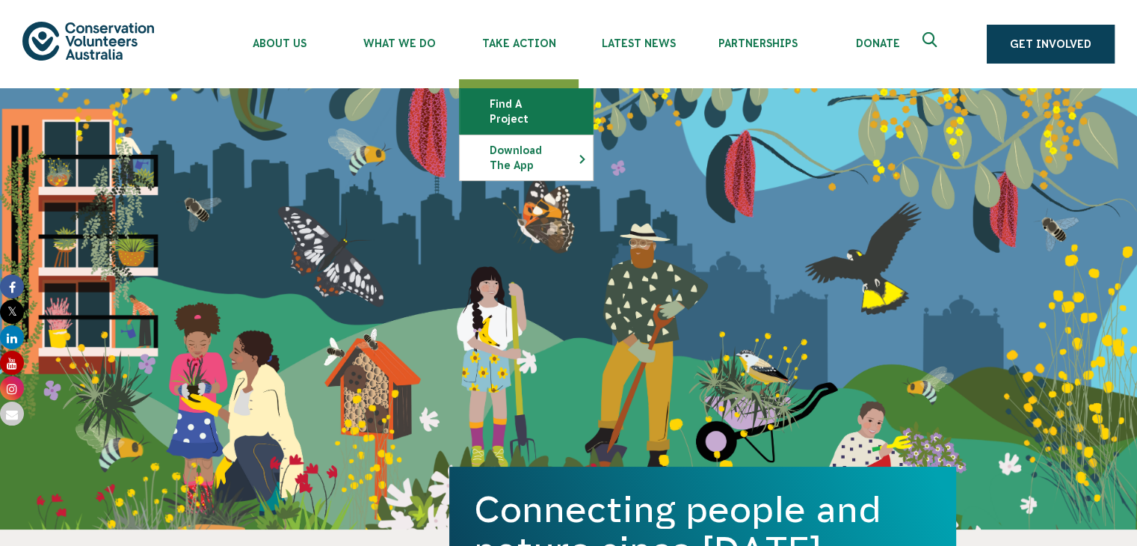
click at [526, 100] on link "Find a project" at bounding box center [526, 111] width 133 height 45
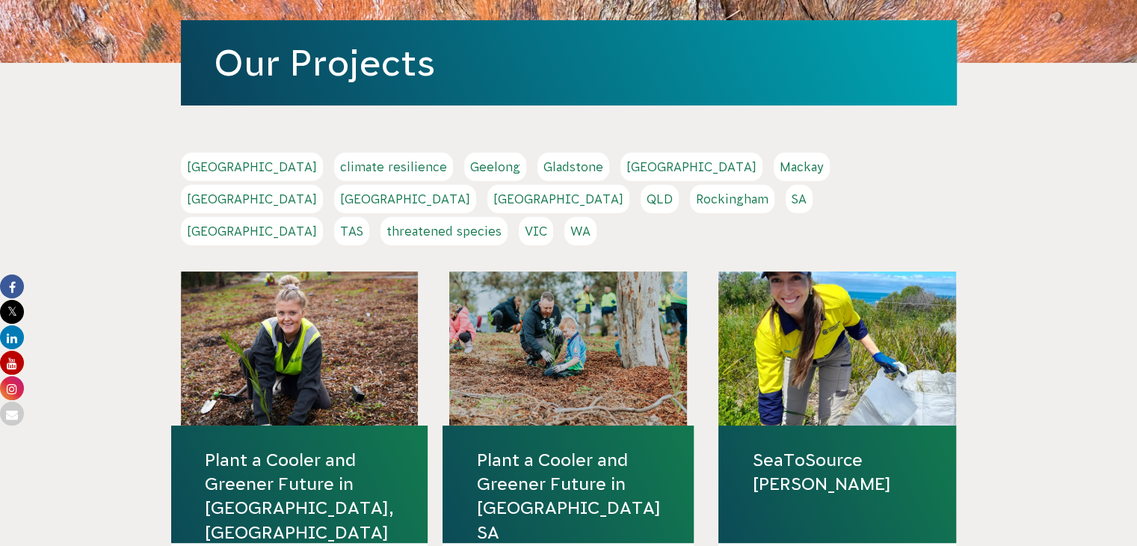
scroll to position [221, 0]
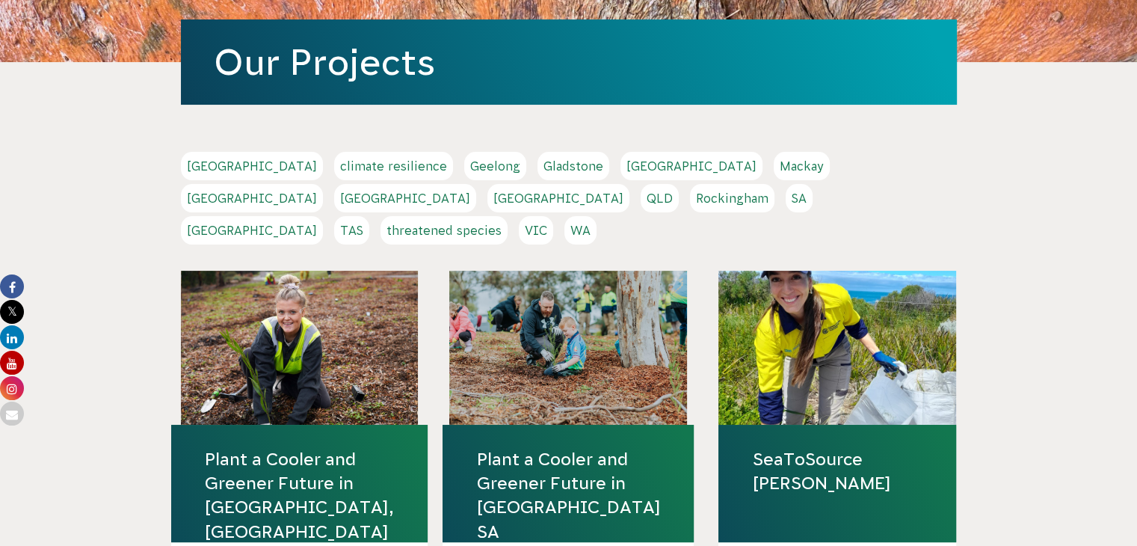
click at [323, 184] on link "[GEOGRAPHIC_DATA]" at bounding box center [252, 198] width 142 height 28
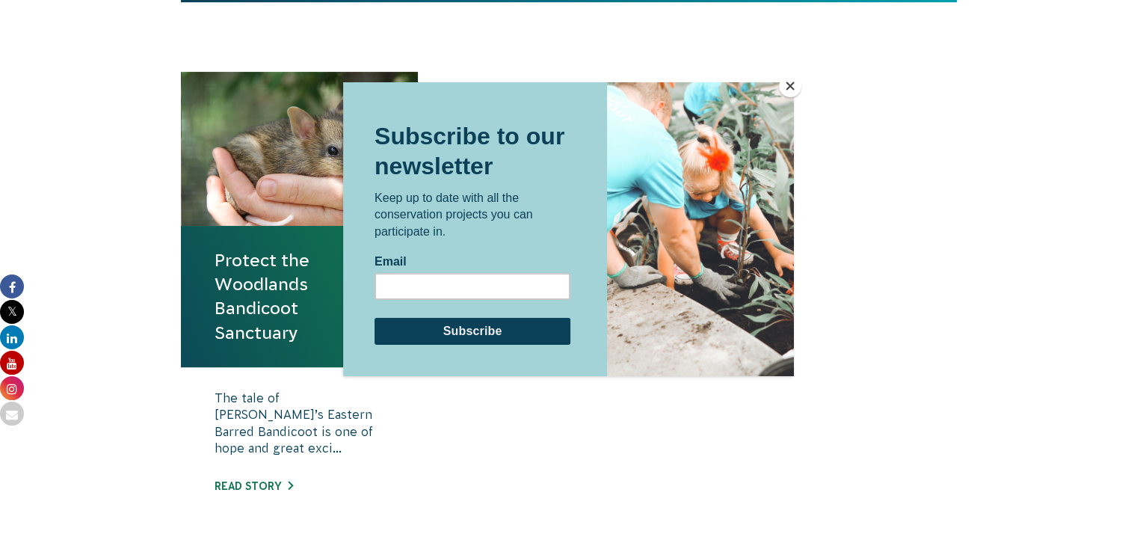
scroll to position [502, 0]
click at [505, 506] on div at bounding box center [568, 273] width 1137 height 546
